Goal: Information Seeking & Learning: Learn about a topic

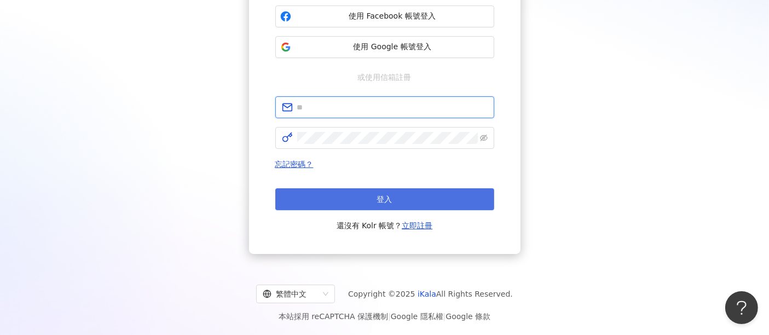
type input "**********"
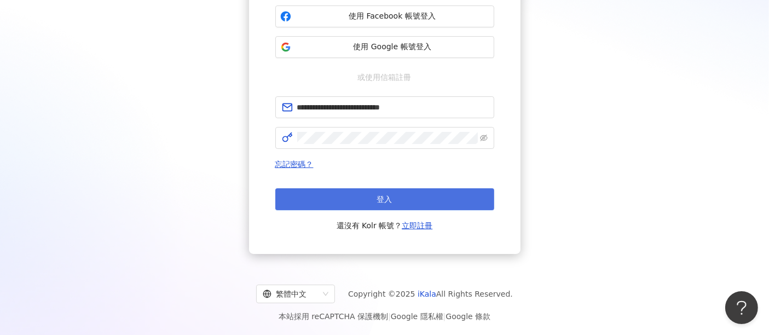
click at [407, 188] on button "登入" at bounding box center [384, 199] width 219 height 22
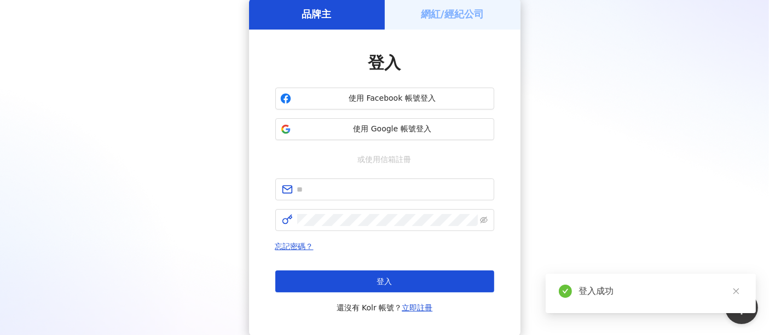
scroll to position [132, 0]
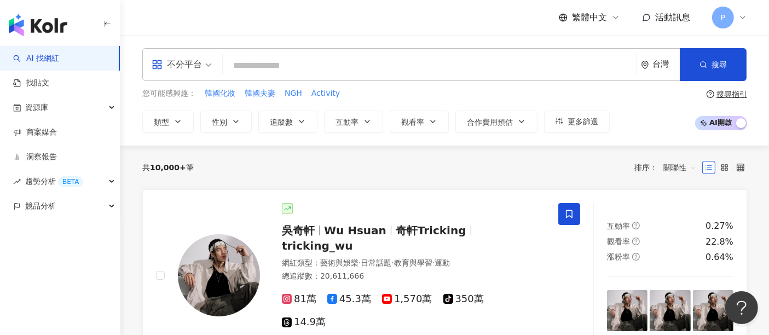
click at [362, 63] on input "search" at bounding box center [429, 65] width 405 height 21
click at [330, 64] on input "search" at bounding box center [429, 65] width 405 height 21
click at [332, 65] on input "search" at bounding box center [429, 65] width 405 height 21
paste input "******"
type input "******"
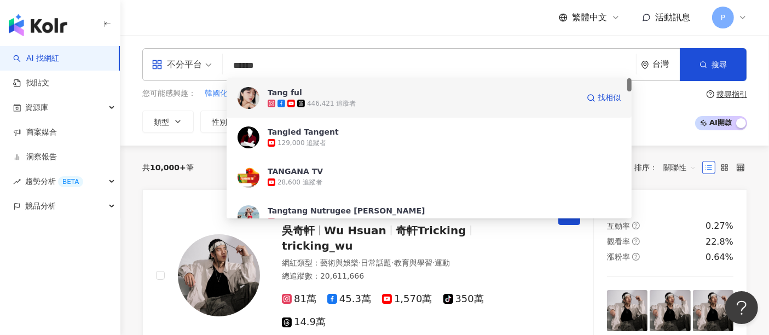
click at [304, 94] on span "Tang ful" at bounding box center [423, 92] width 311 height 11
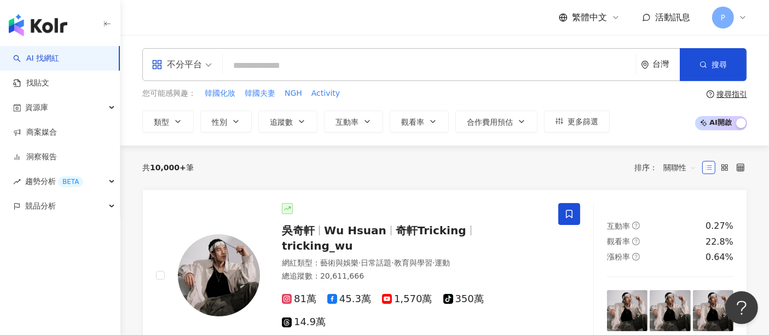
click at [289, 68] on input "search" at bounding box center [429, 65] width 405 height 21
click at [451, 57] on input "search" at bounding box center [429, 65] width 405 height 21
paste input "**********"
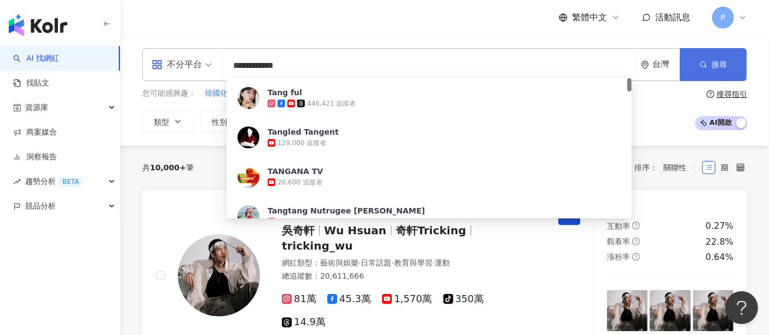
type input "**********"
click at [723, 70] on button "搜尋" at bounding box center [713, 64] width 67 height 33
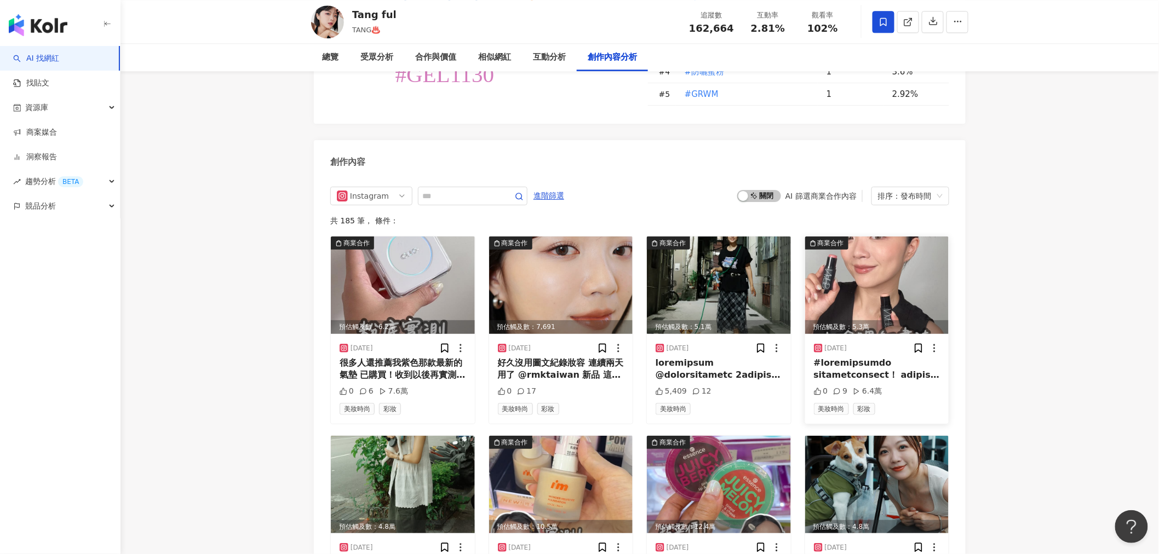
scroll to position [2989, 0]
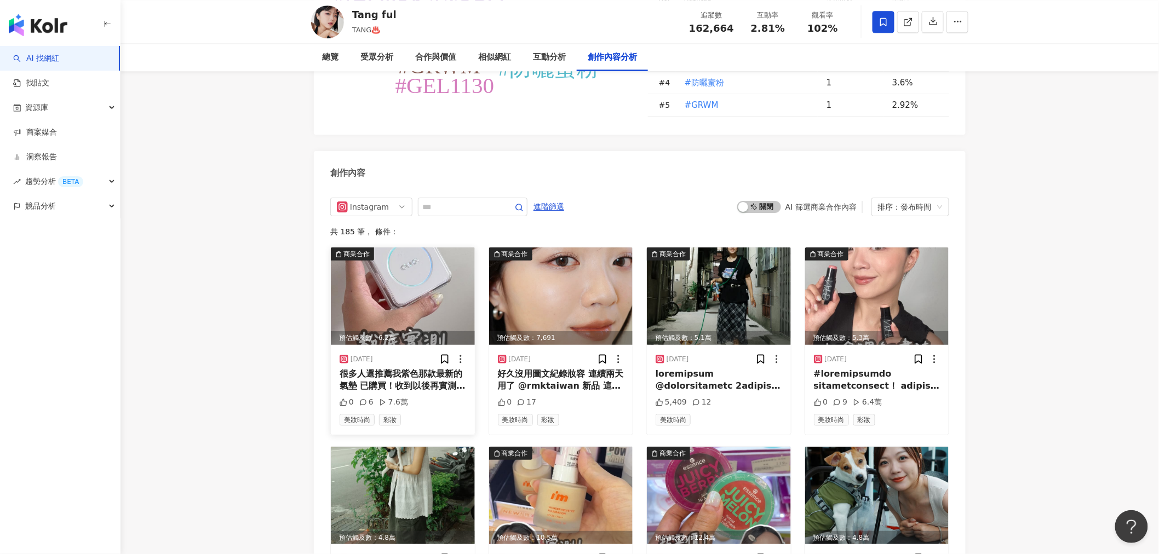
click at [383, 263] on img at bounding box center [403, 295] width 144 height 97
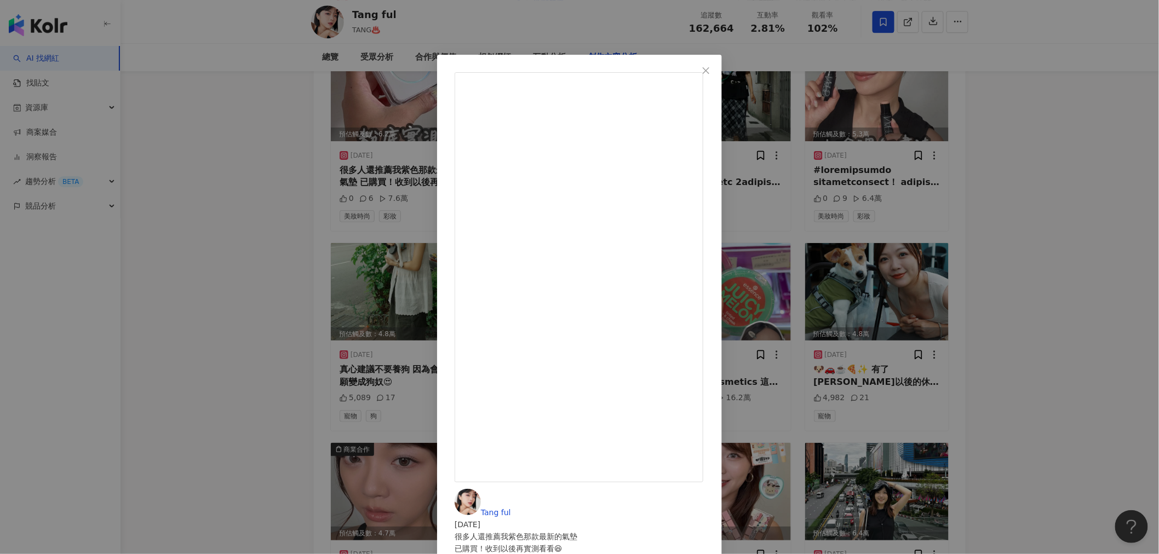
scroll to position [2785, 0]
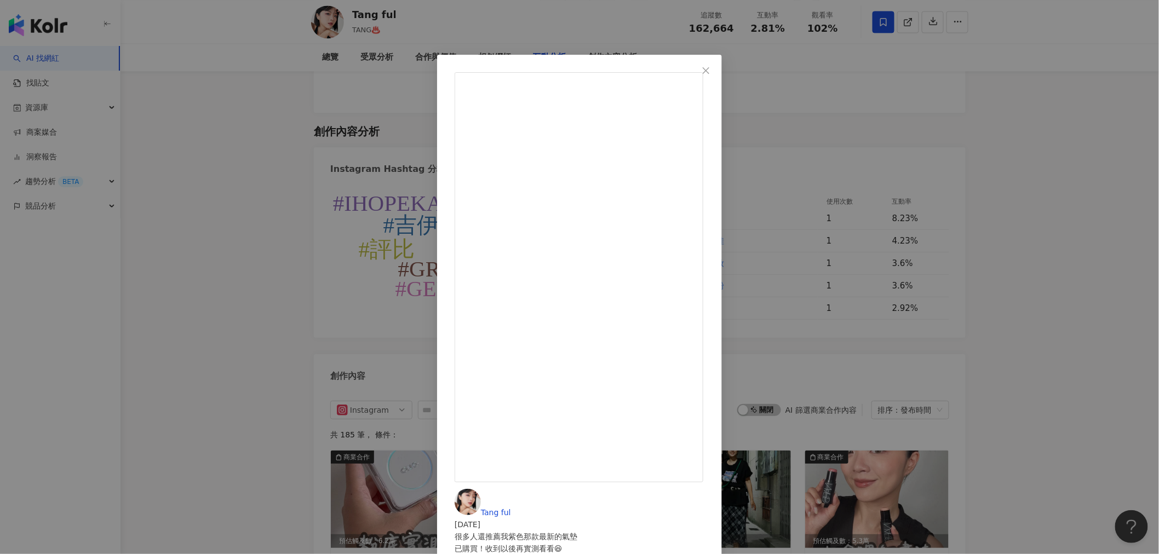
click at [769, 218] on div "Tang ful [DATE] 很多人還推薦我紫色那款最新的氣墊 已購買！收到以後再實測看看😆 @[DOMAIN_NAME] #開架彩妝 #粉底實測 0 6 …" at bounding box center [579, 277] width 1159 height 554
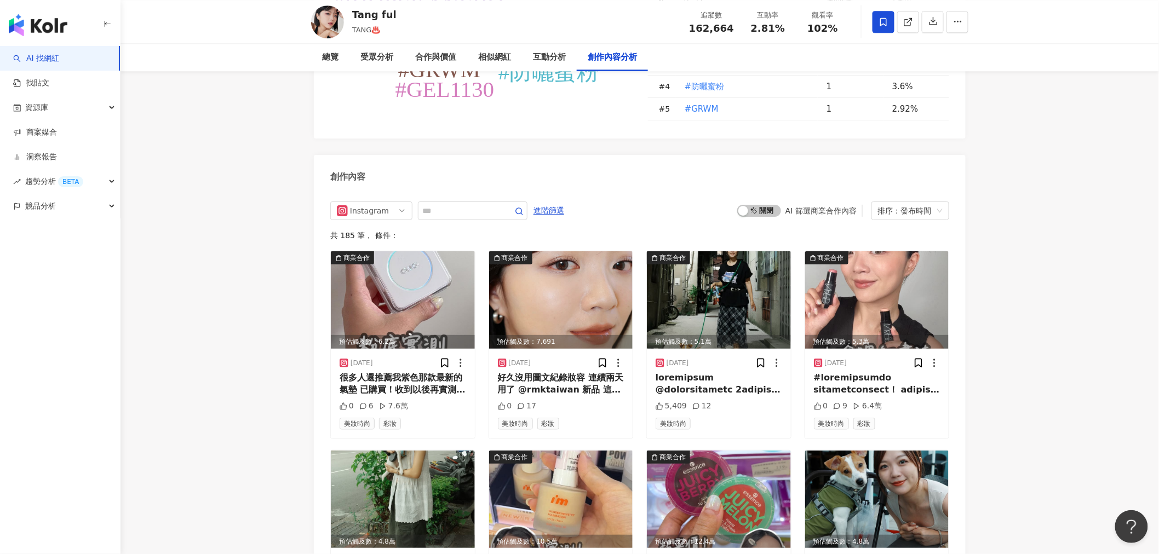
scroll to position [2989, 0]
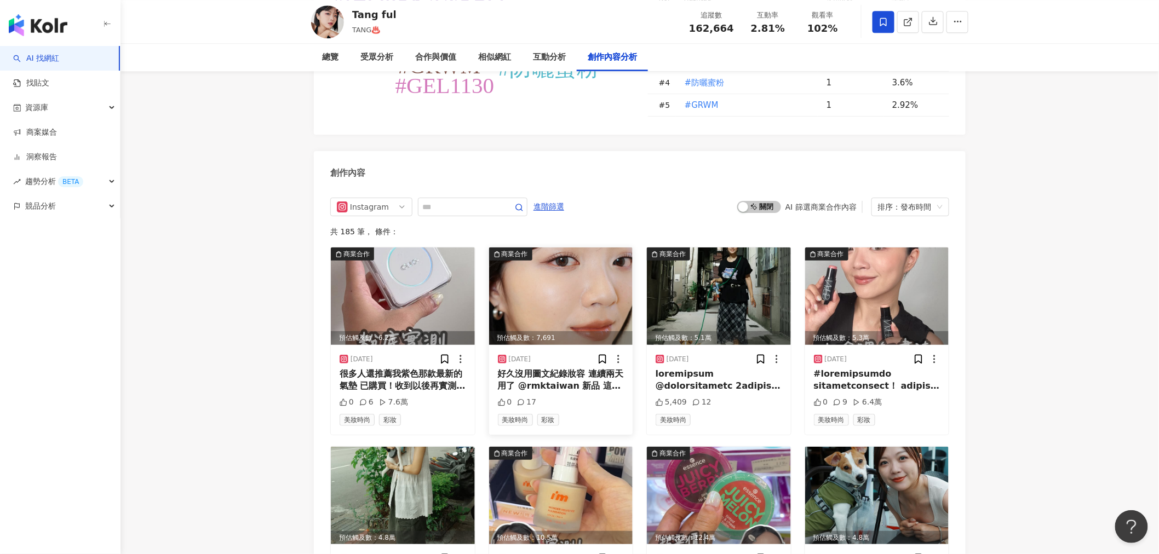
click at [601, 299] on img at bounding box center [561, 295] width 144 height 97
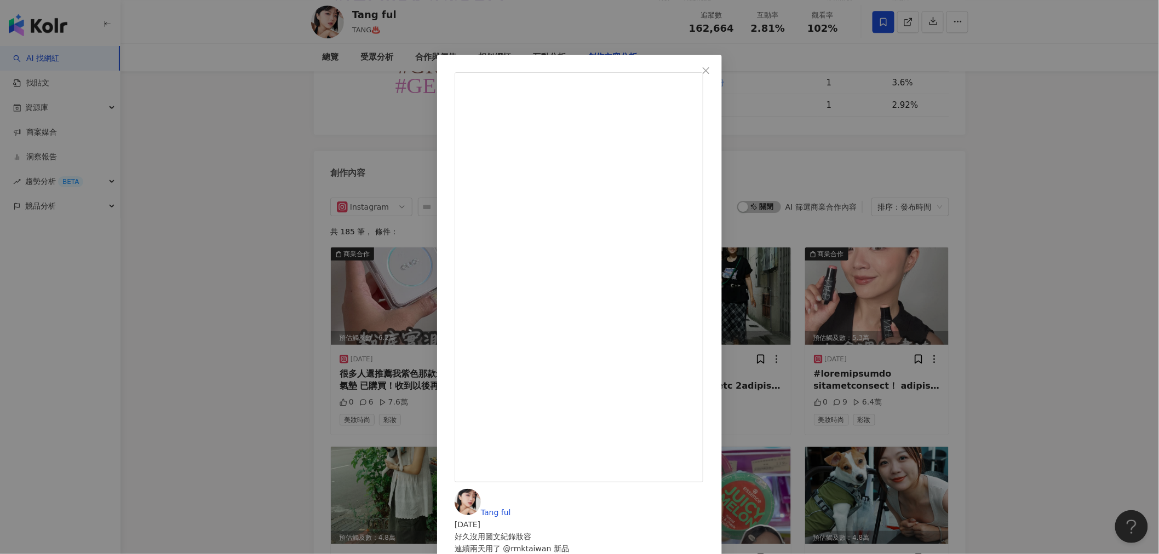
click at [769, 281] on div "Tang ful [DATE] 好久沒用圖文紀錄妝容 連續兩天用了 @rmktaiwan 新品 這次眼影走的是偏光感😍 EX14發色特別的濃郁 兼具了日系細緻…" at bounding box center [579, 277] width 1159 height 554
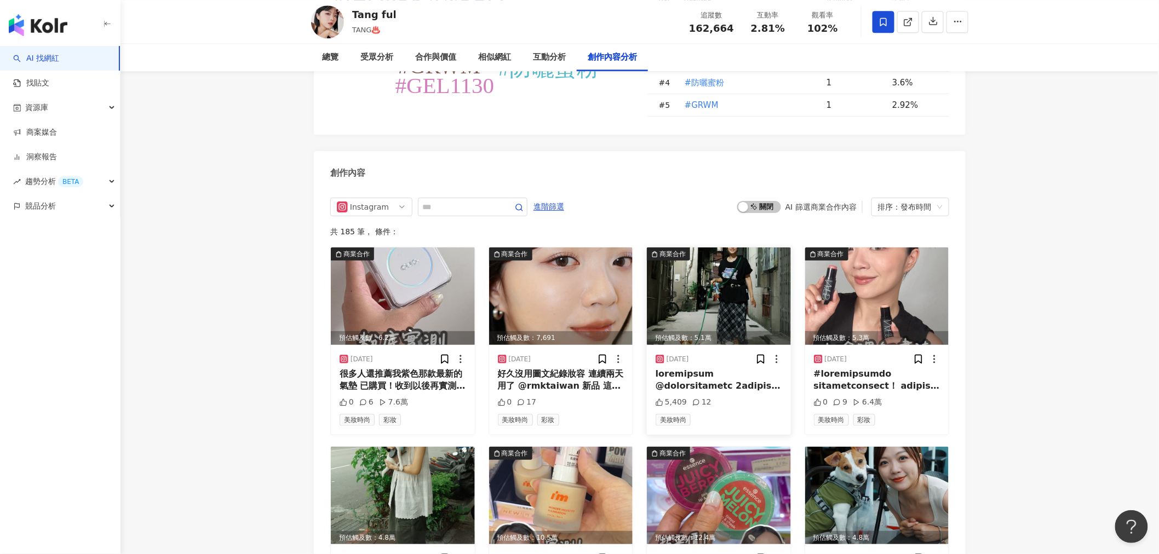
click at [727, 293] on img at bounding box center [719, 295] width 144 height 97
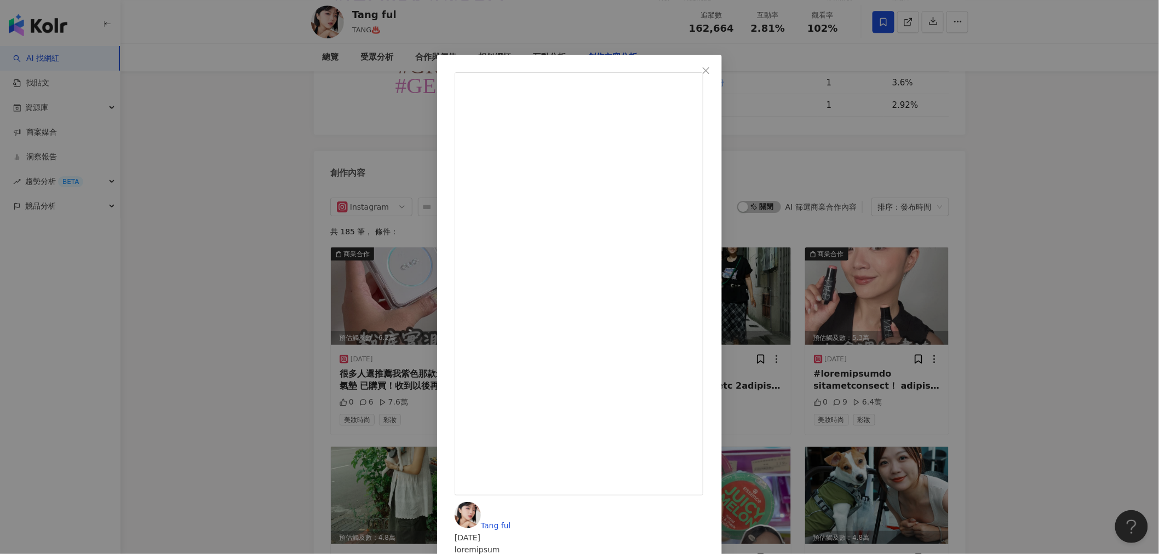
click at [769, 179] on div "Tang ful [DATE] 5,409 12 查看原始貼文" at bounding box center [579, 277] width 1159 height 554
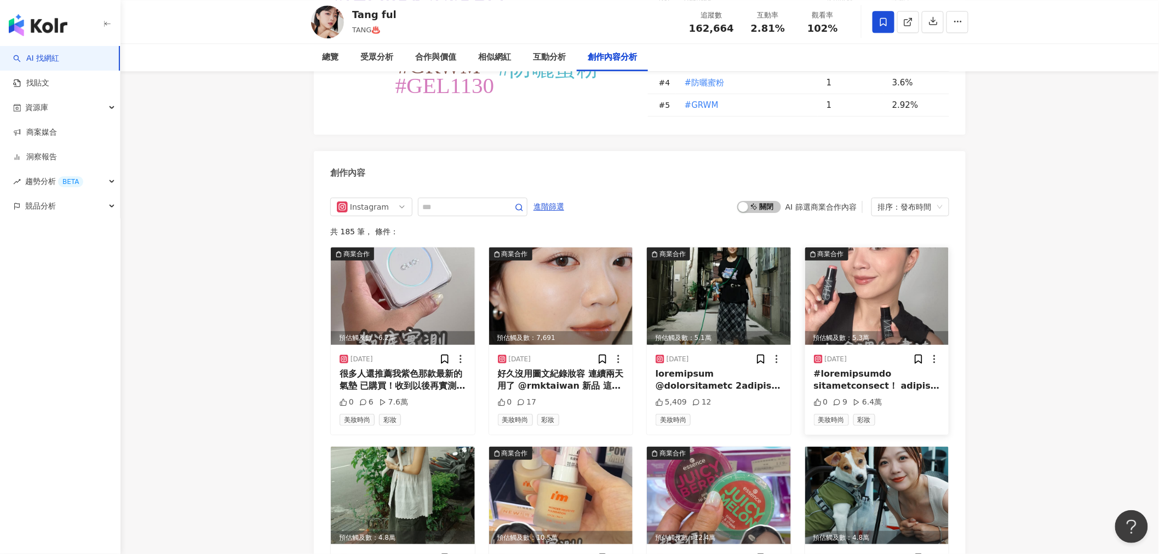
click at [769, 297] on img at bounding box center [877, 295] width 144 height 97
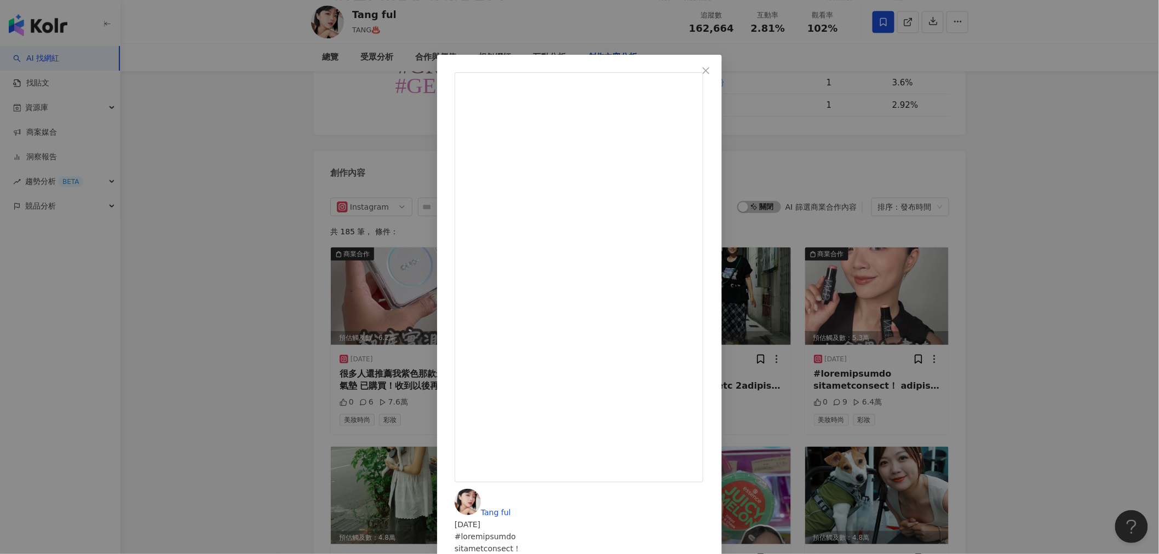
click at [256, 272] on div "Tang ful [DATE] 0 9 6.4萬 查看原始貼文" at bounding box center [579, 277] width 1159 height 554
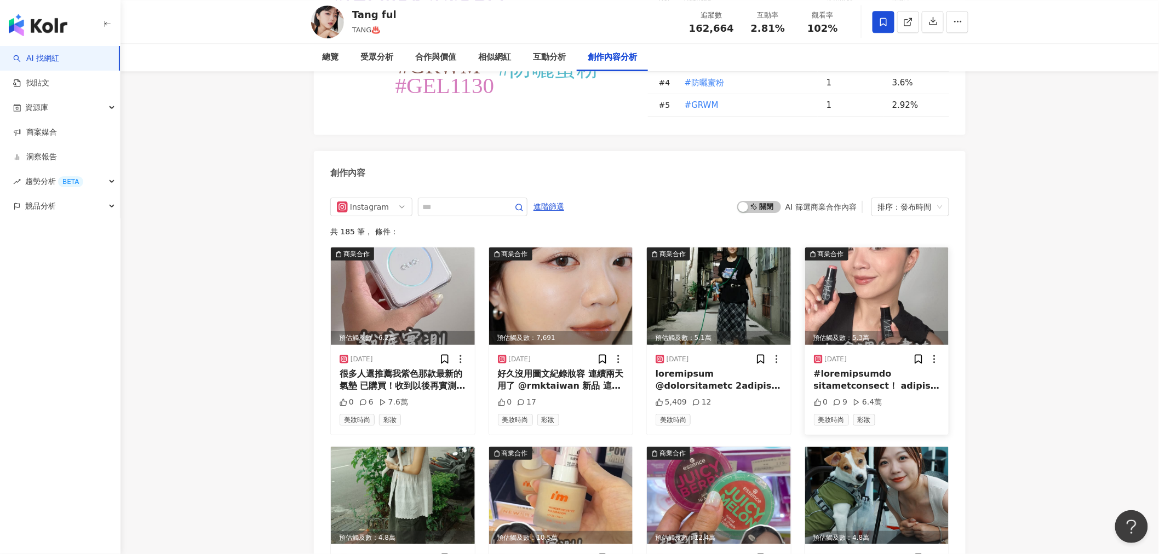
scroll to position [3191, 0]
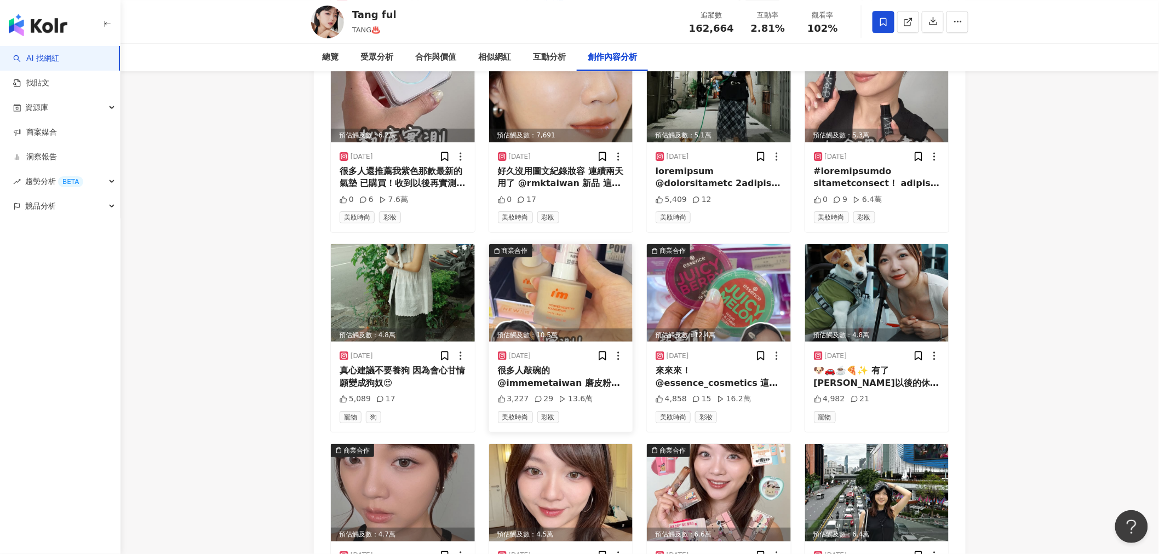
click at [569, 287] on img at bounding box center [561, 292] width 144 height 97
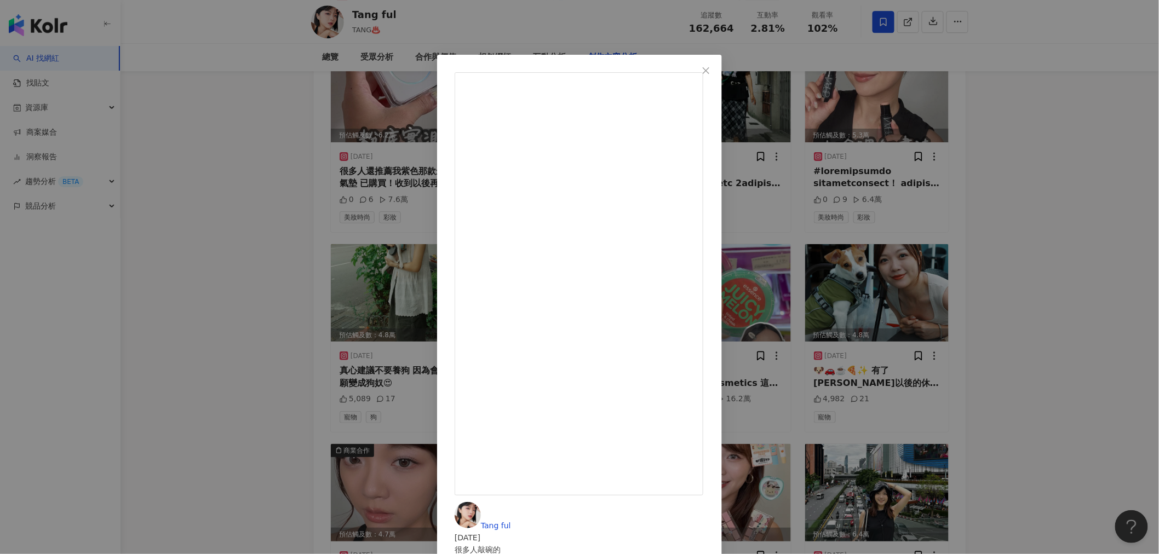
click at [769, 128] on div "Tang ful [DATE] 很多人敲碗的 @immemetaiwan 磨皮粉底液來了！ #開架彩妝 #開箱 #粉底實測 3,227 29 13.6萬 查看…" at bounding box center [579, 277] width 1159 height 554
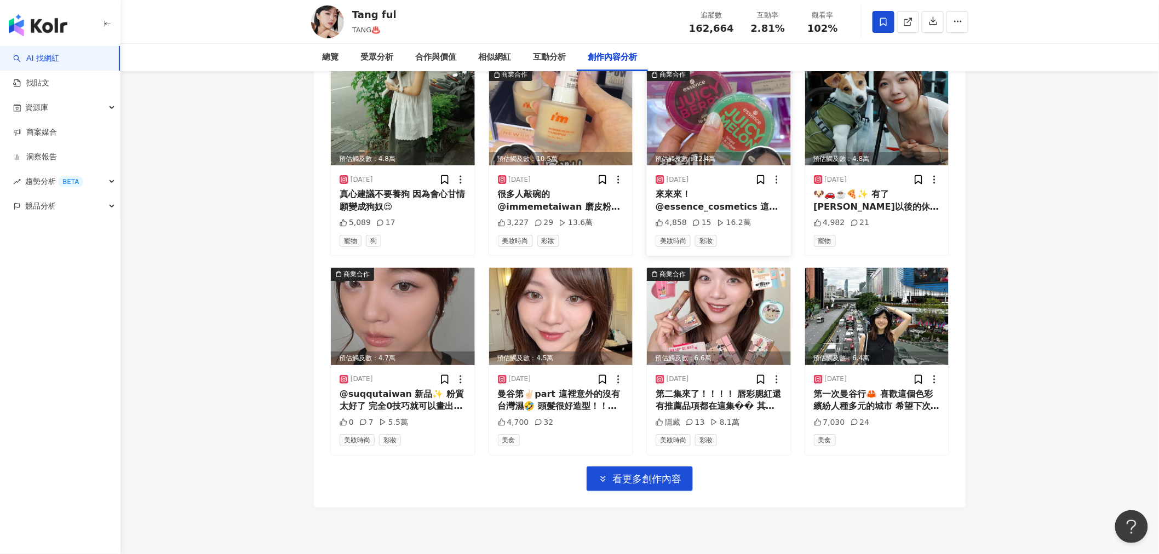
scroll to position [3394, 0]
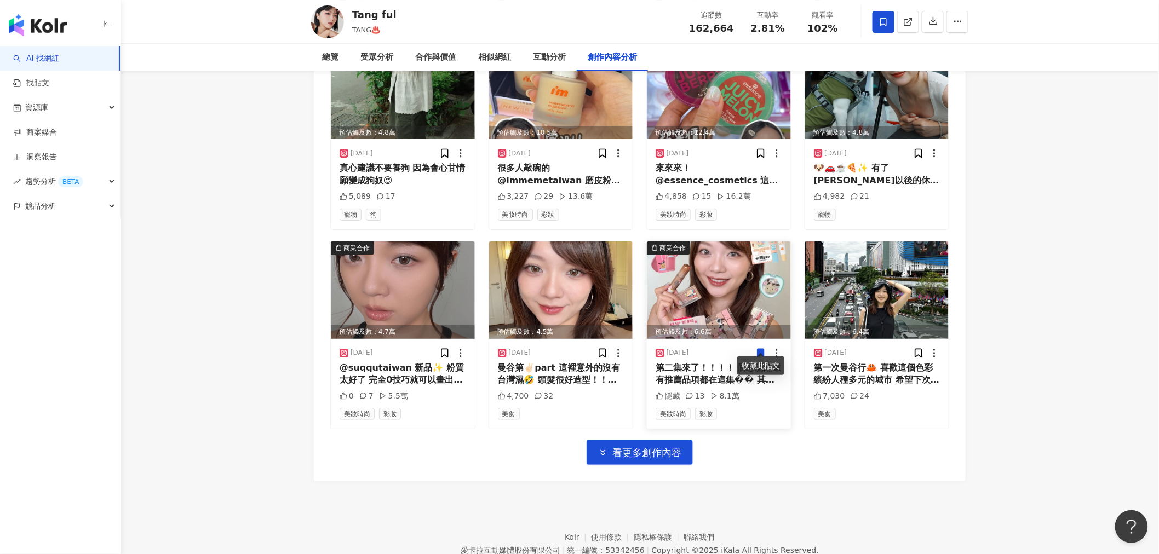
click at [738, 287] on img at bounding box center [719, 289] width 144 height 97
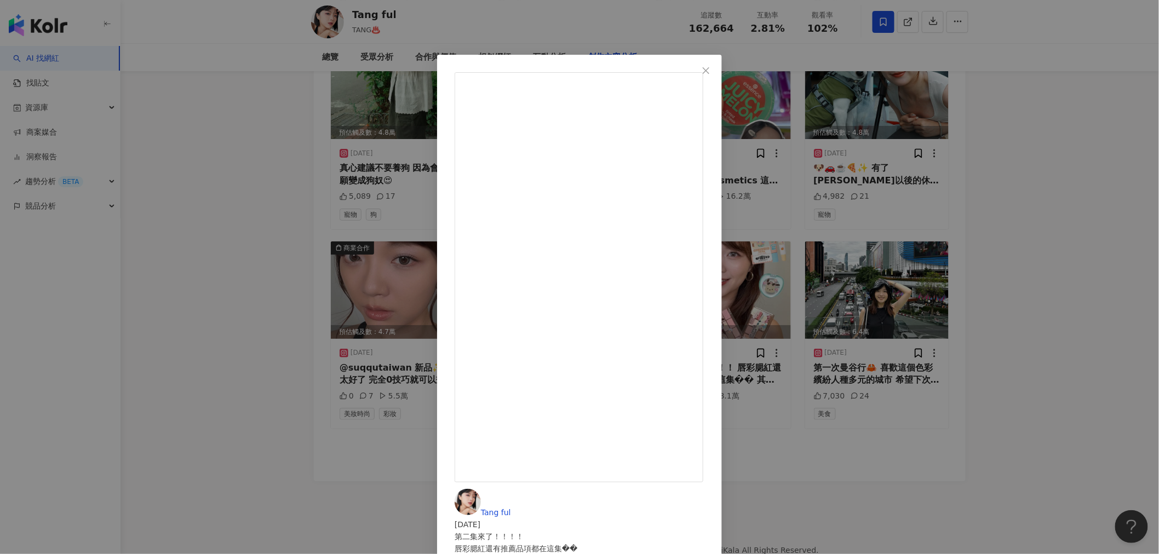
click at [769, 325] on div "Tang ful [DATE] 第二集來了！！！！ 唇彩腮紅還有推薦品項都在這集�� 其實這波聯名蠻多東西都很不錯用！ 而且聯名的包裝真的很可以 不是那種隨便…" at bounding box center [579, 277] width 1159 height 554
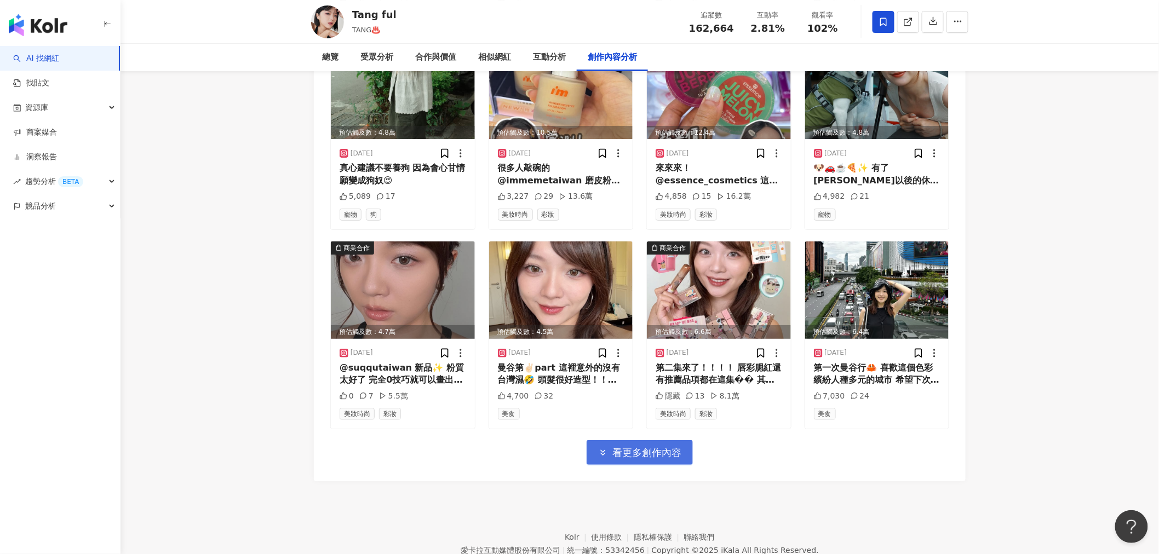
click at [654, 325] on button "看更多創作內容" at bounding box center [639, 452] width 106 height 25
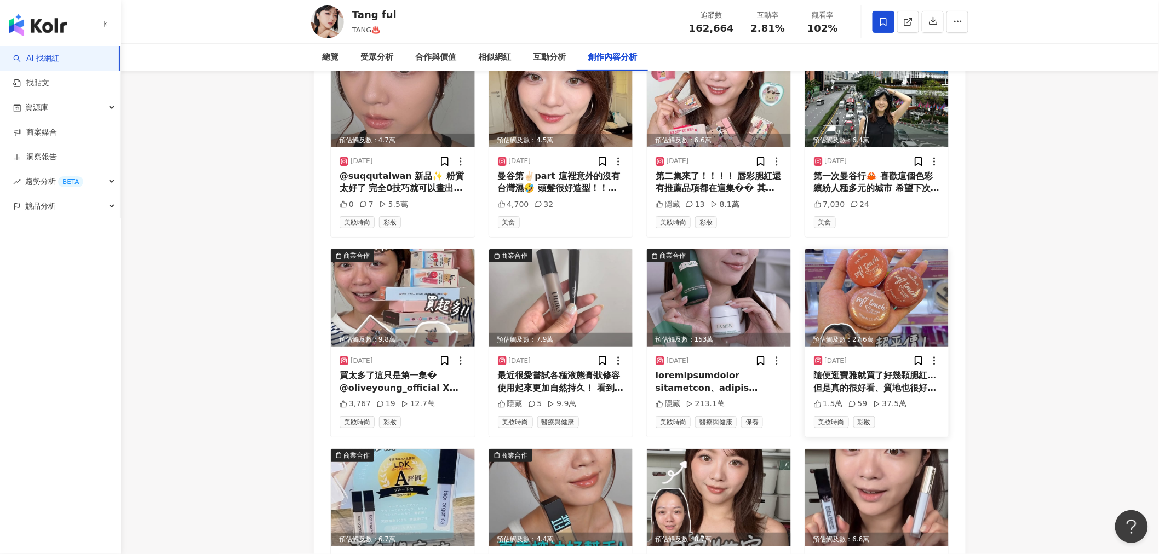
scroll to position [3597, 0]
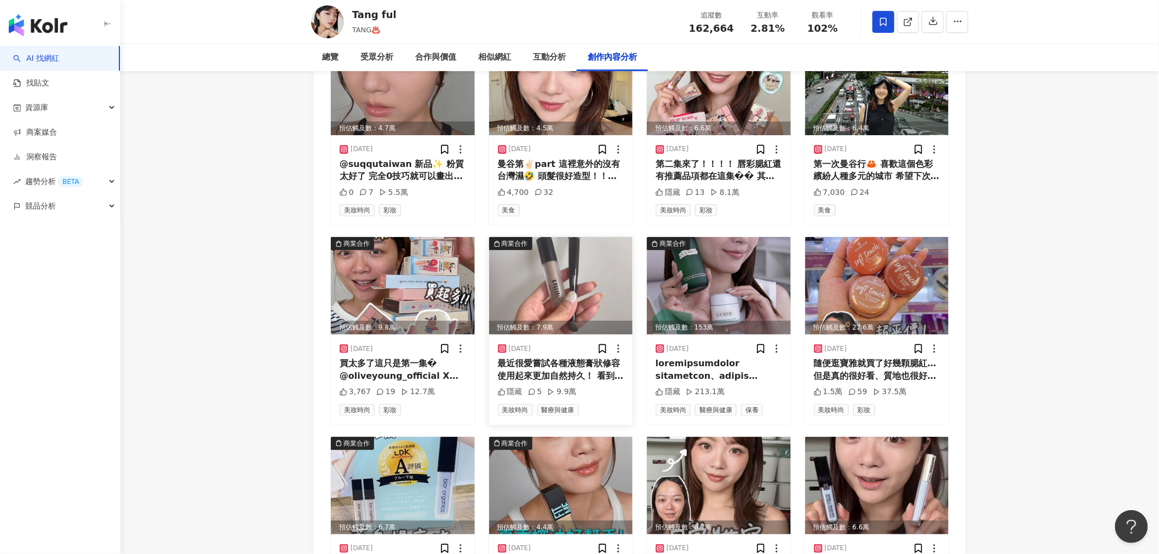
click at [548, 281] on img at bounding box center [561, 285] width 144 height 97
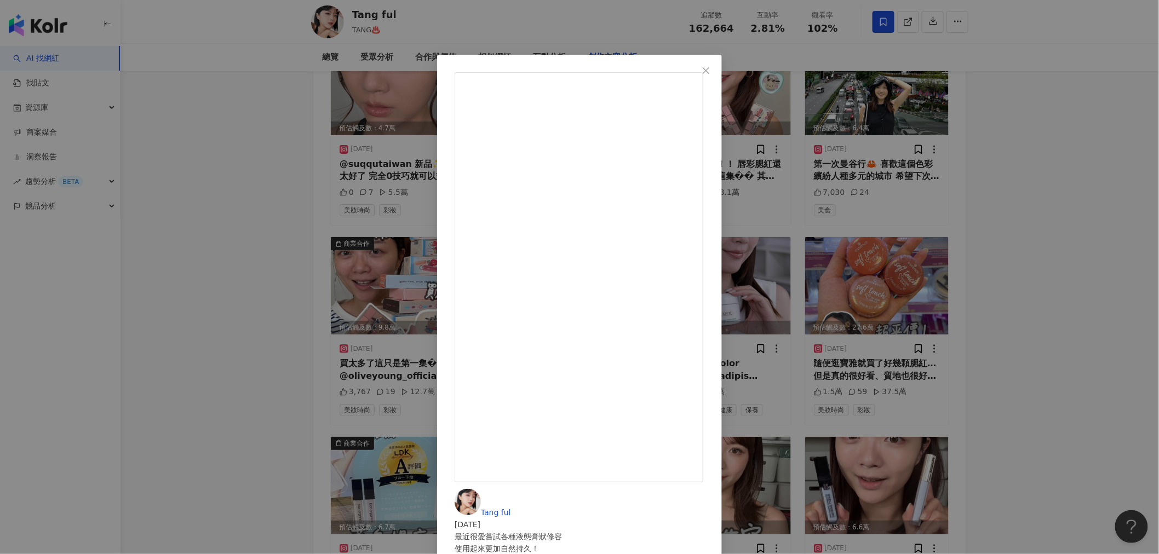
drag, startPoint x: 621, startPoint y: 145, endPoint x: 686, endPoint y: 146, distance: 64.6
copy div "dinto_cosmetic 推"
click at [769, 311] on div "Tang ful [DATE] 最近很愛嘗試各種液態膏狀修容 使用起來更加自然持久！ 看到 @dinto_cosmetic 推出這款立刻買 我覺得效果很不錯耶…" at bounding box center [579, 277] width 1159 height 554
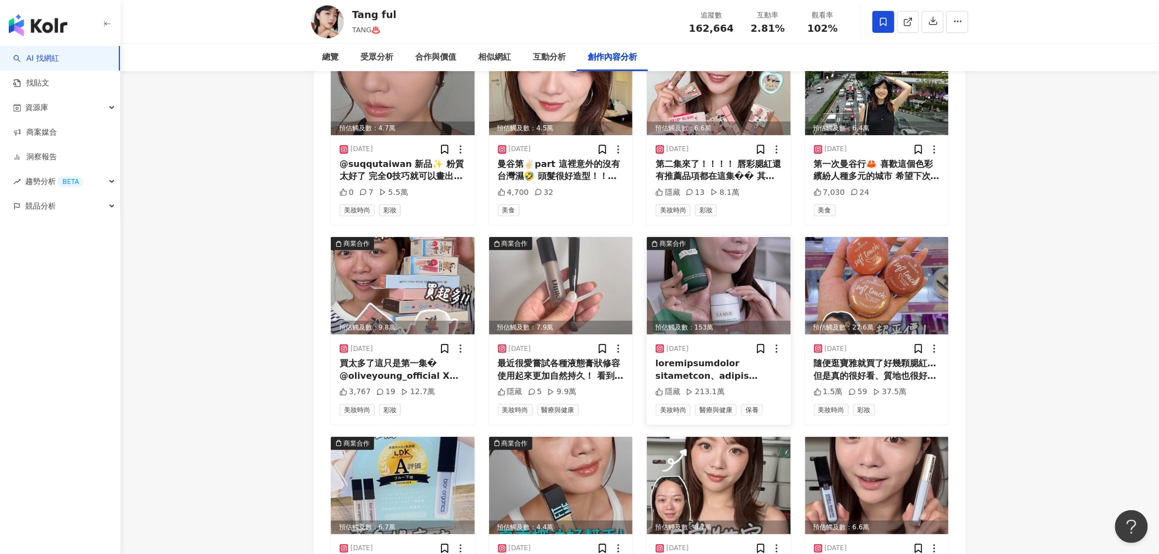
click at [695, 259] on img at bounding box center [719, 285] width 144 height 97
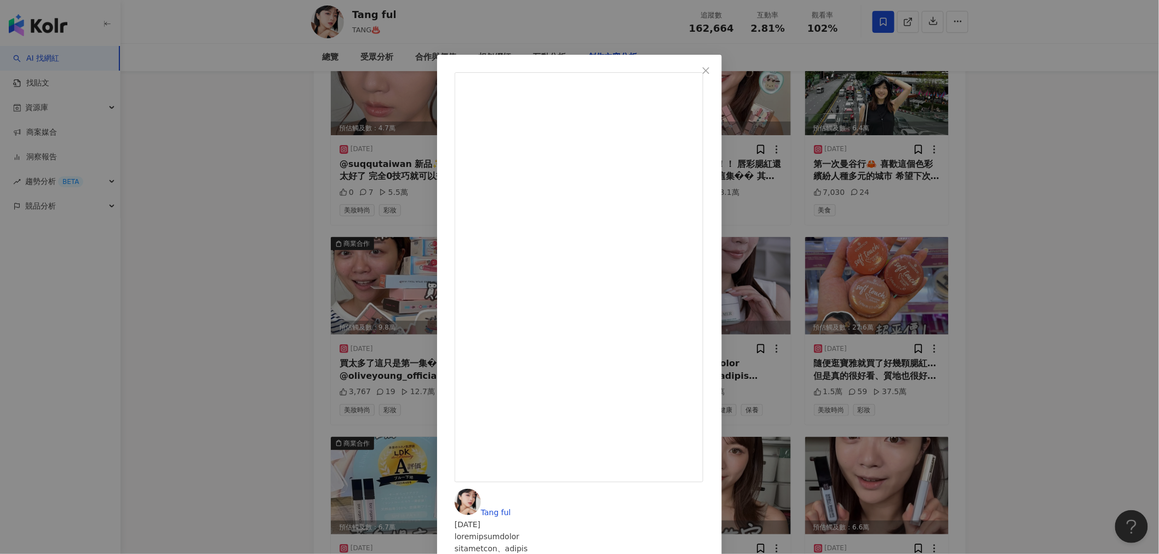
scroll to position [189, 0]
drag, startPoint x: 632, startPoint y: 385, endPoint x: 680, endPoint y: 383, distance: 47.7
copy div "mertaiwan 合作"
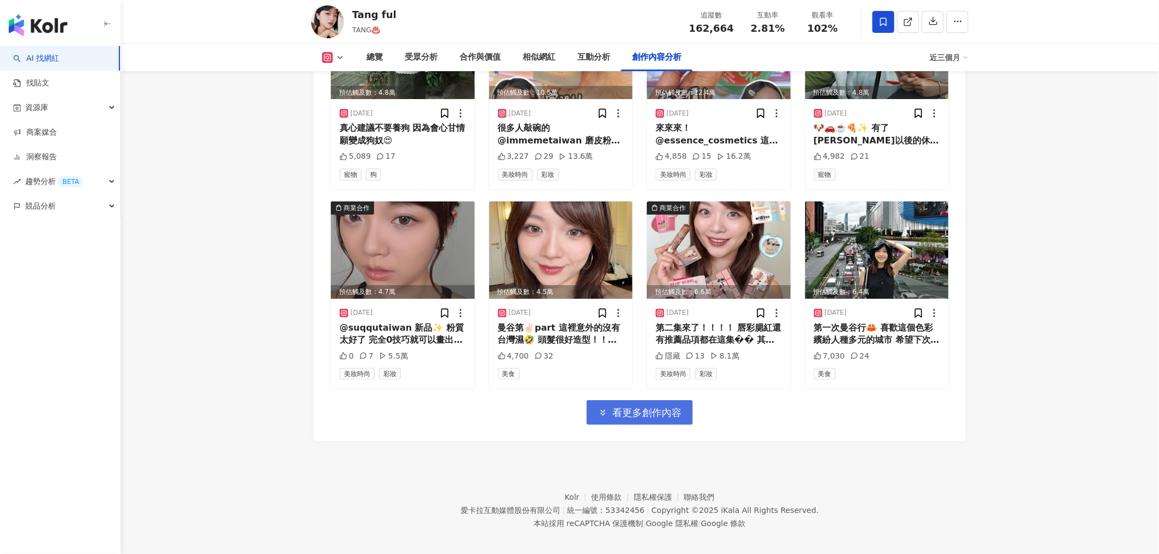
click at [637, 407] on span "看更多創作內容" at bounding box center [646, 413] width 69 height 12
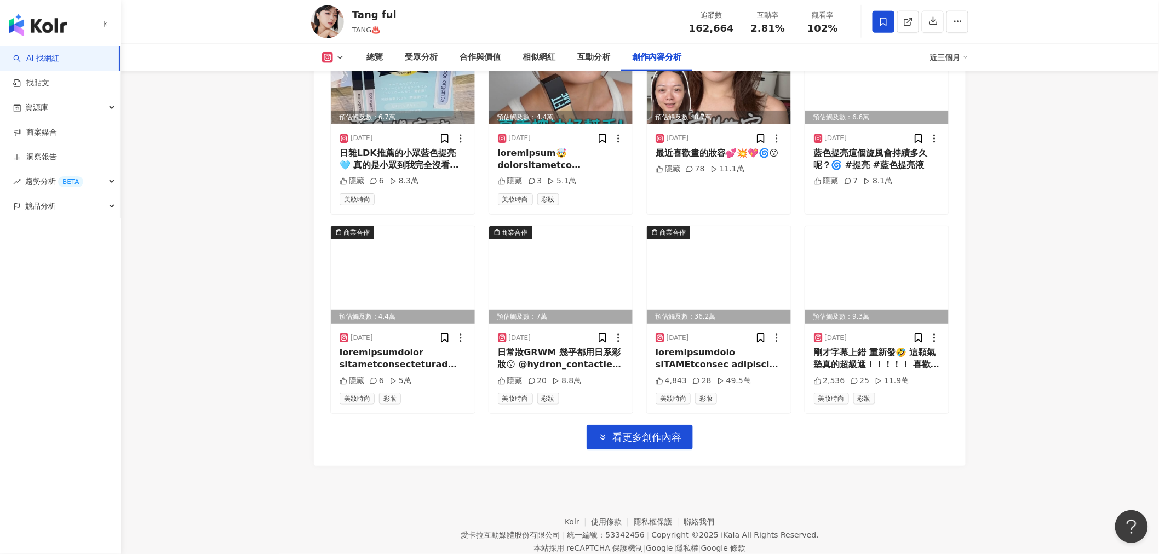
scroll to position [4030, 0]
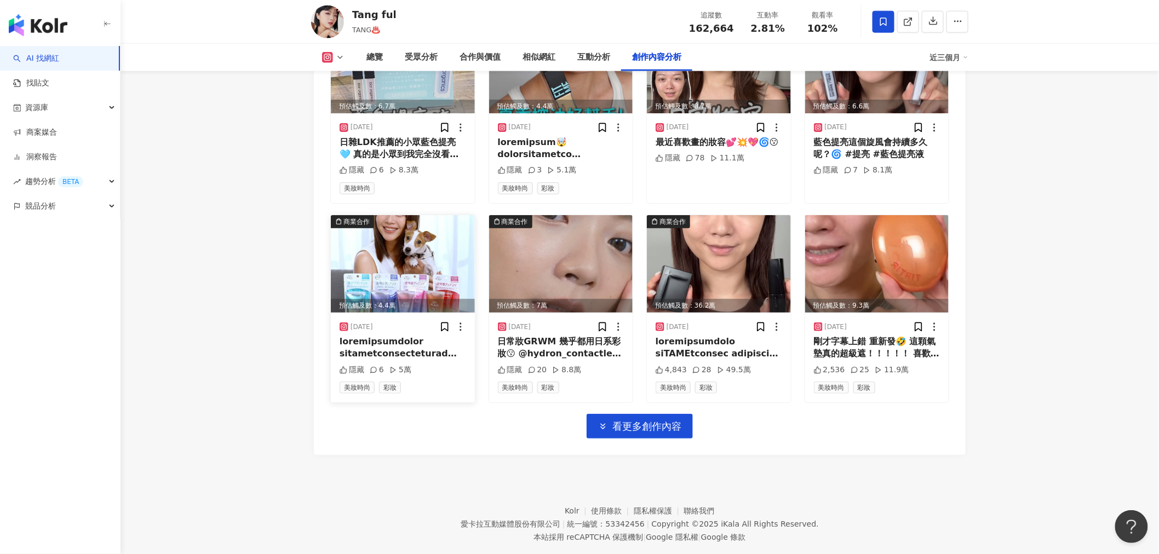
click at [395, 237] on img at bounding box center [403, 263] width 144 height 97
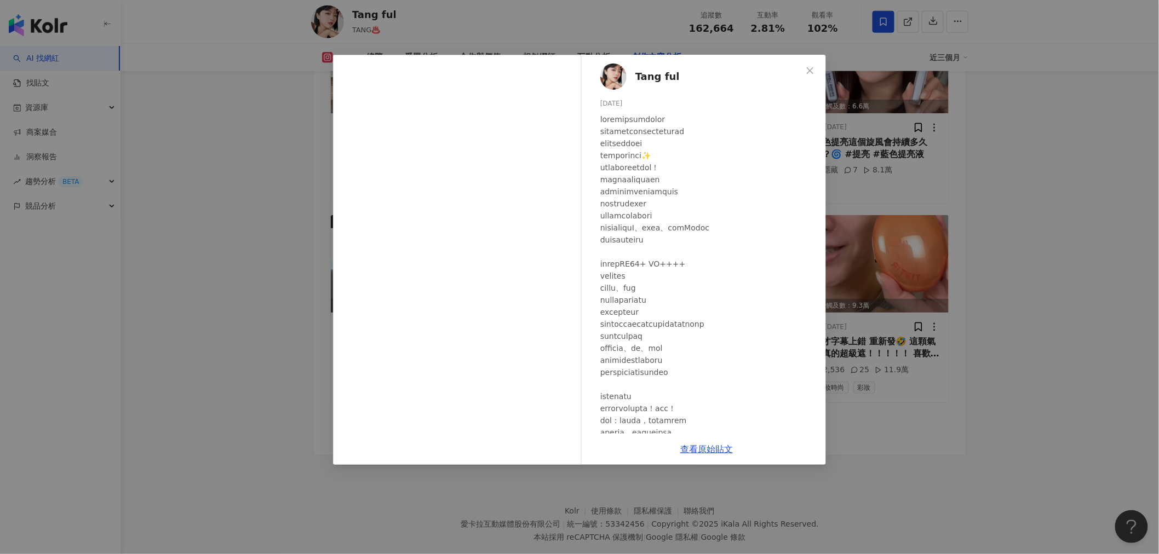
scroll to position [129, 0]
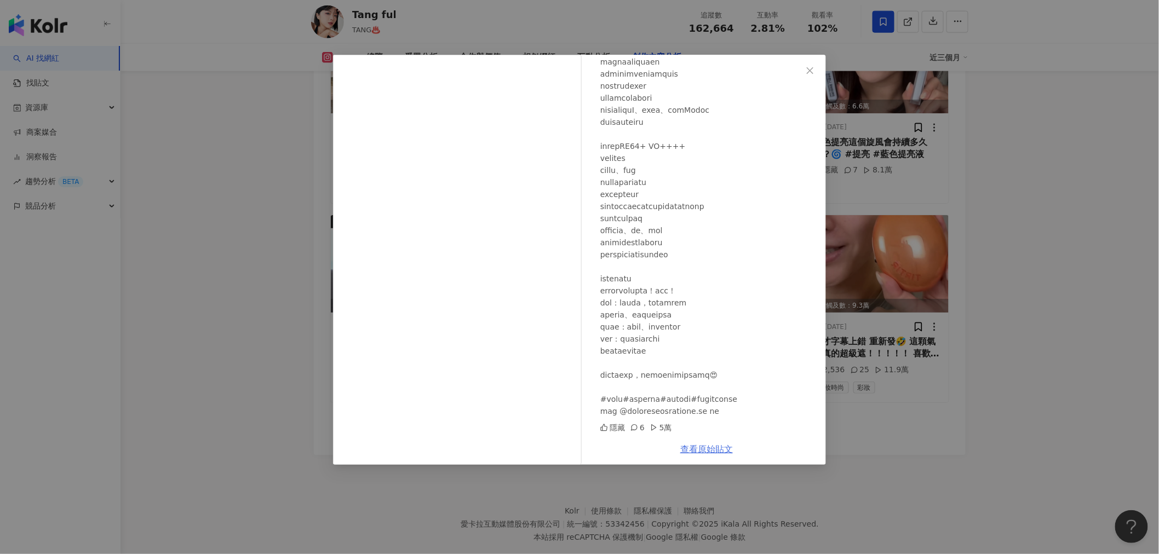
click at [701, 447] on link "查看原始貼文" at bounding box center [706, 449] width 53 height 10
